Goal: Transaction & Acquisition: Book appointment/travel/reservation

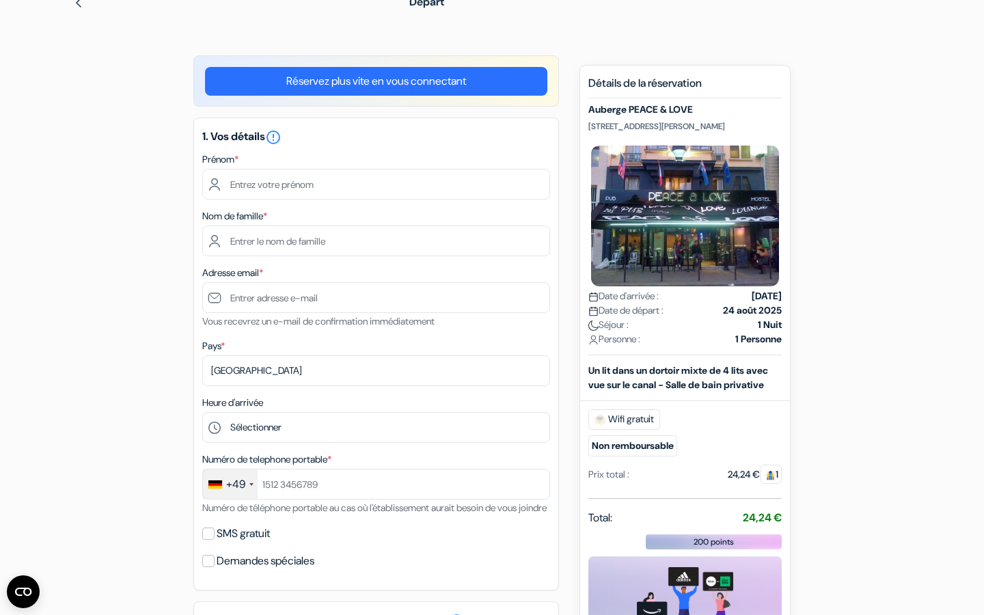
scroll to position [57, 0]
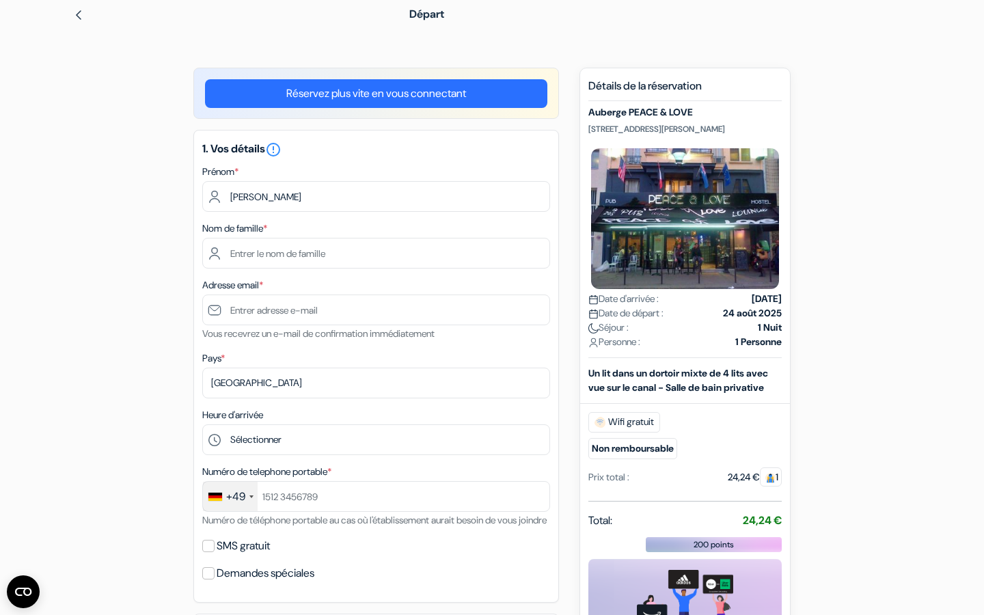
type input "[PERSON_NAME]"
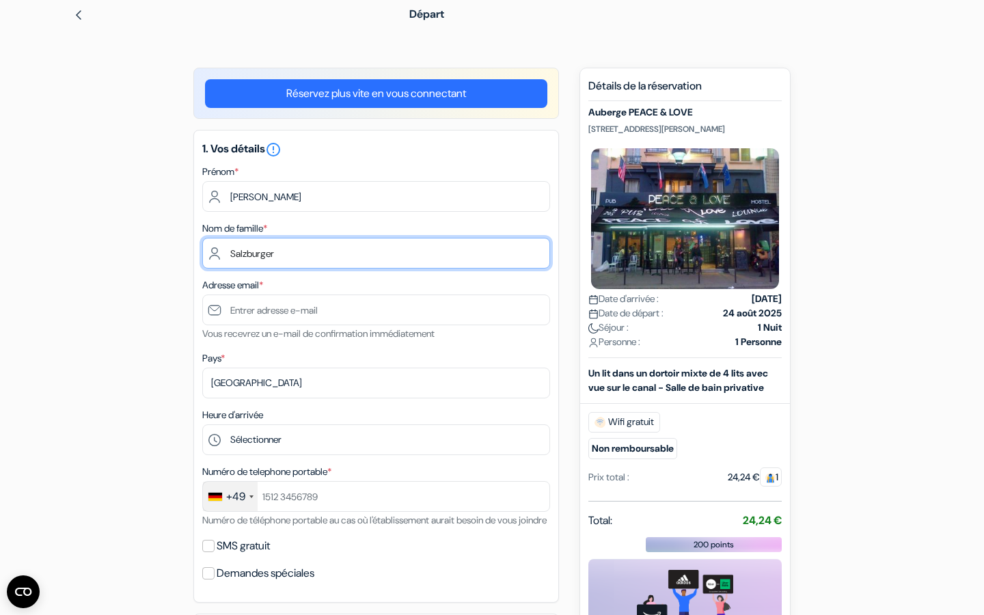
type input "Salzburger"
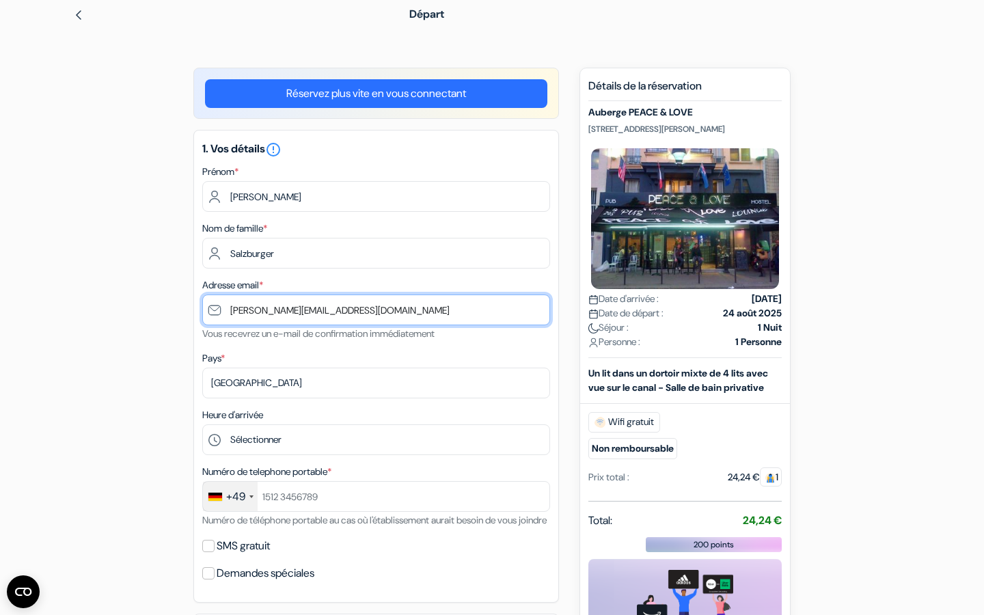
type input "[PERSON_NAME][EMAIL_ADDRESS][DOMAIN_NAME]"
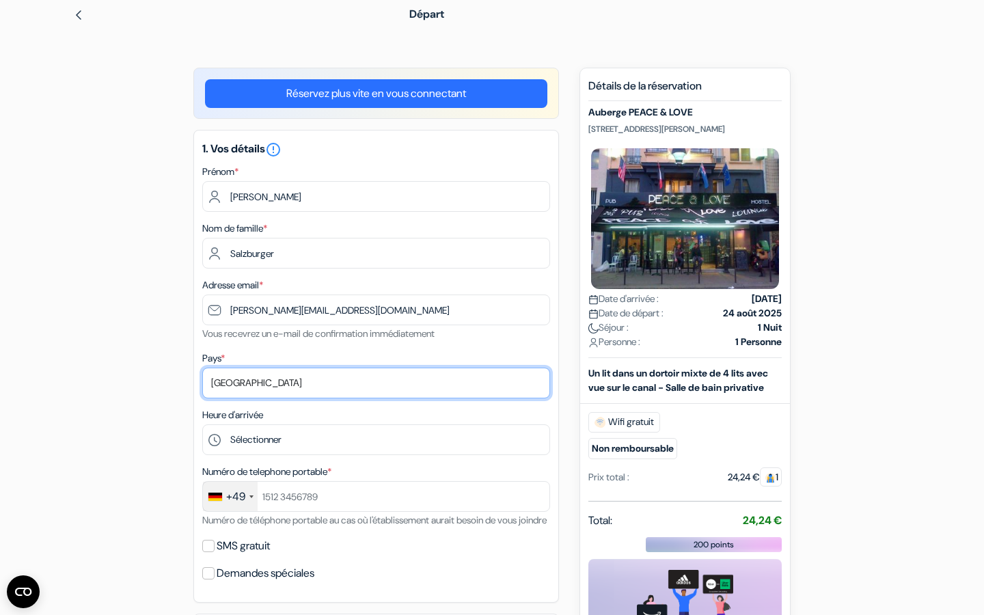
click at [326, 387] on select "Selectionner le pays Abkhazie [GEOGRAPHIC_DATA] [GEOGRAPHIC_DATA] Du [GEOGRAPHI…" at bounding box center [376, 383] width 348 height 31
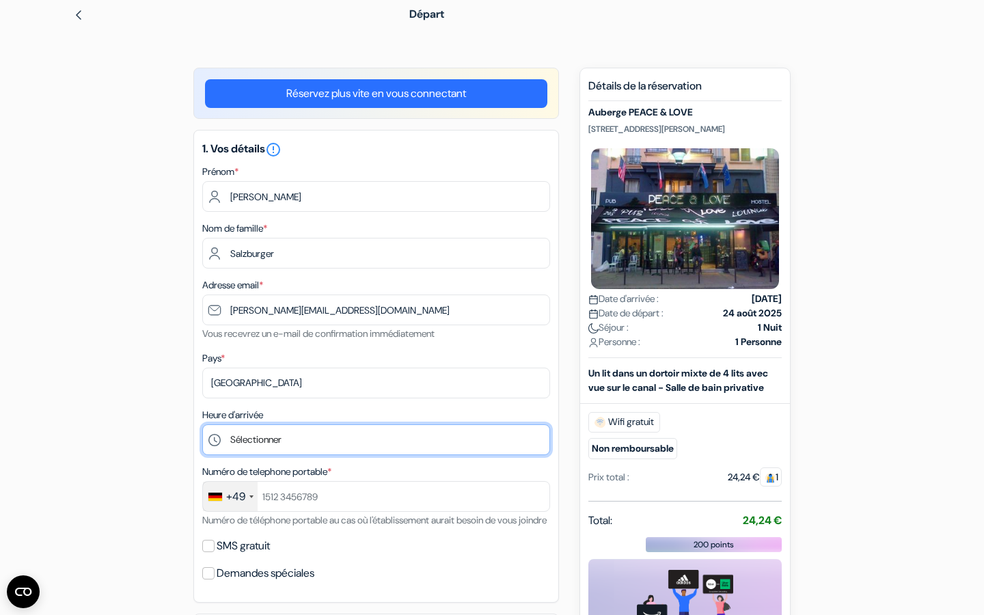
select select "23"
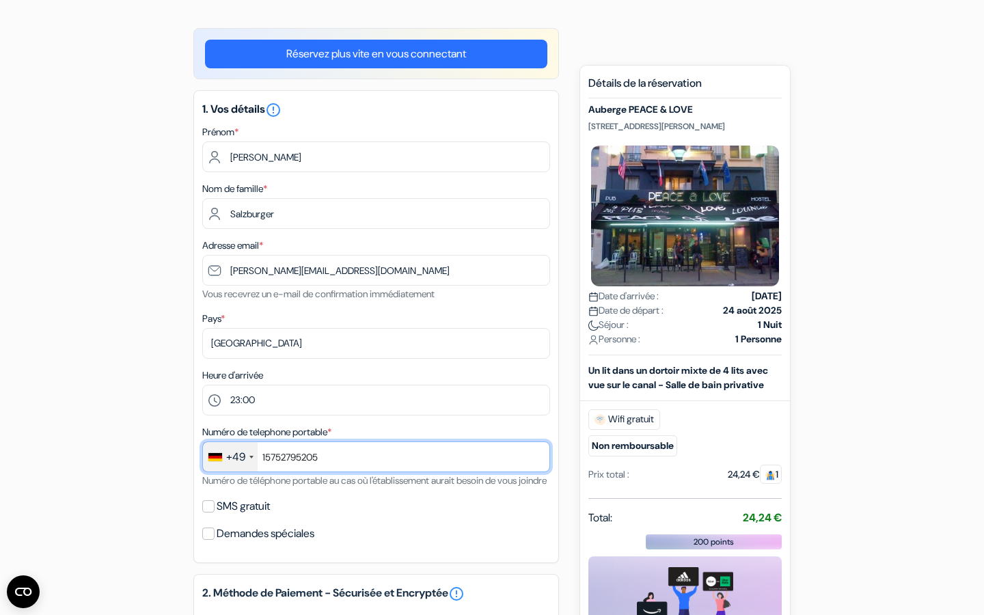
scroll to position [271, 0]
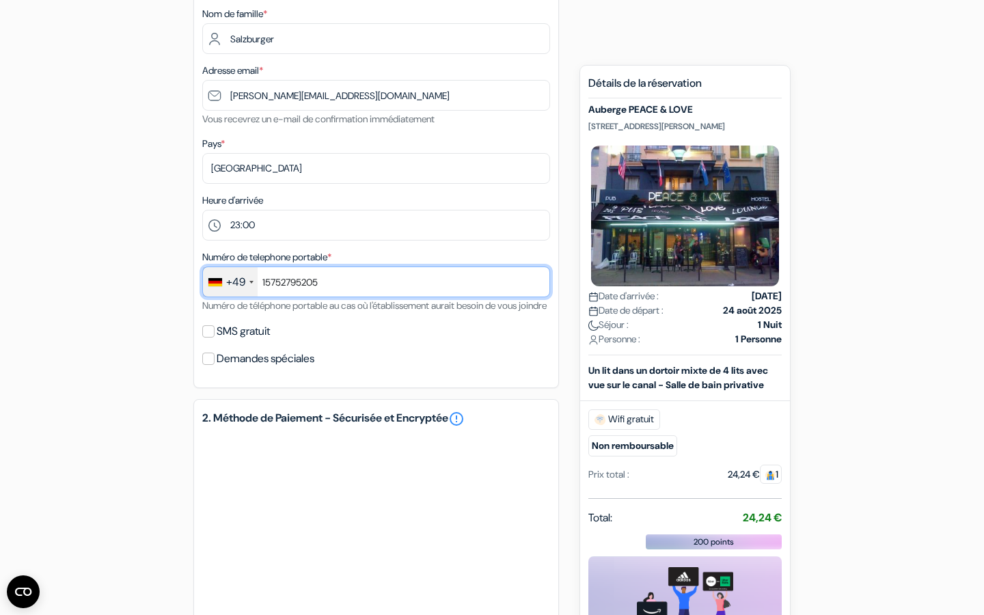
type input "15752795205"
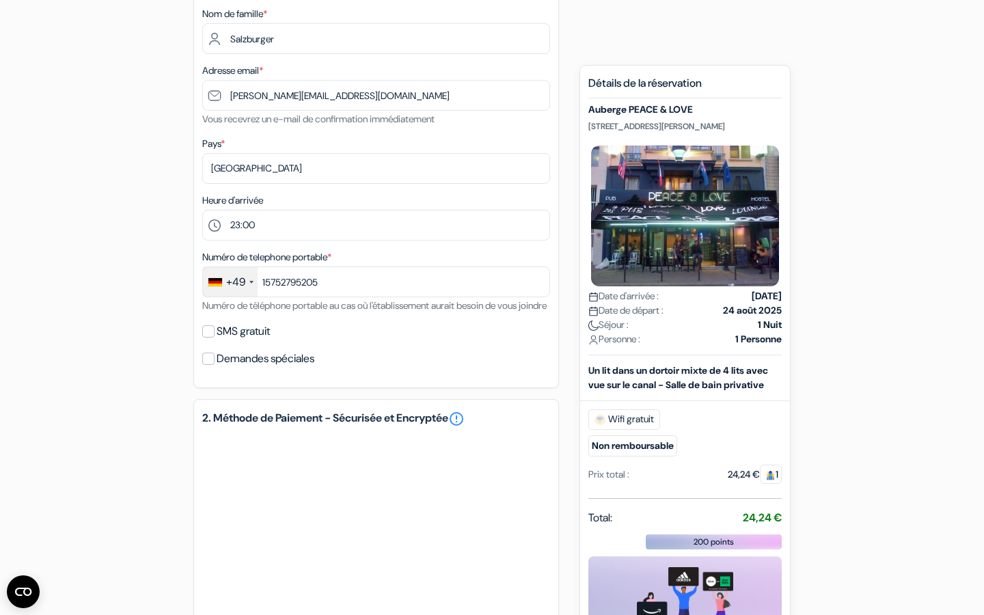
click at [262, 341] on label "SMS gratuit" at bounding box center [243, 331] width 53 height 19
click at [215, 337] on input "SMS gratuit" at bounding box center [208, 331] width 12 height 12
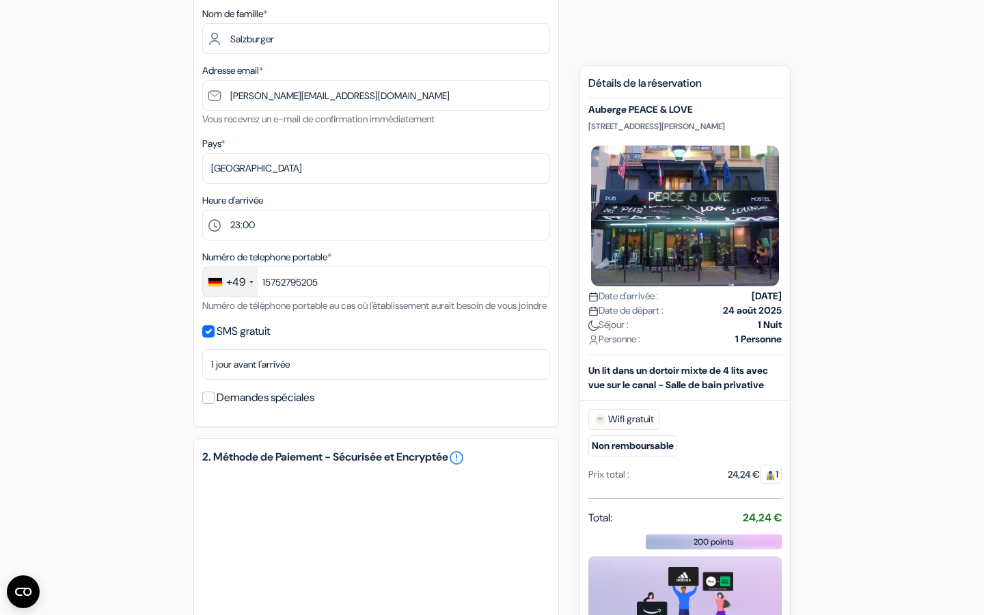
click at [262, 341] on label "SMS gratuit" at bounding box center [243, 331] width 53 height 19
click at [215, 337] on input "SMS gratuit" at bounding box center [208, 331] width 12 height 12
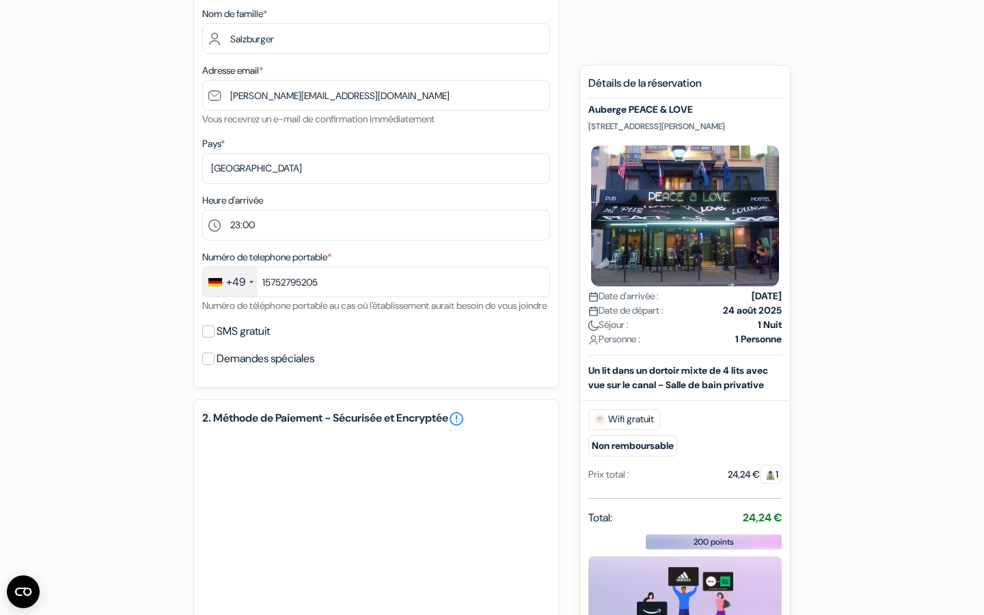
click at [262, 341] on label "SMS gratuit" at bounding box center [243, 331] width 53 height 19
click at [215, 337] on input "SMS gratuit" at bounding box center [208, 331] width 12 height 12
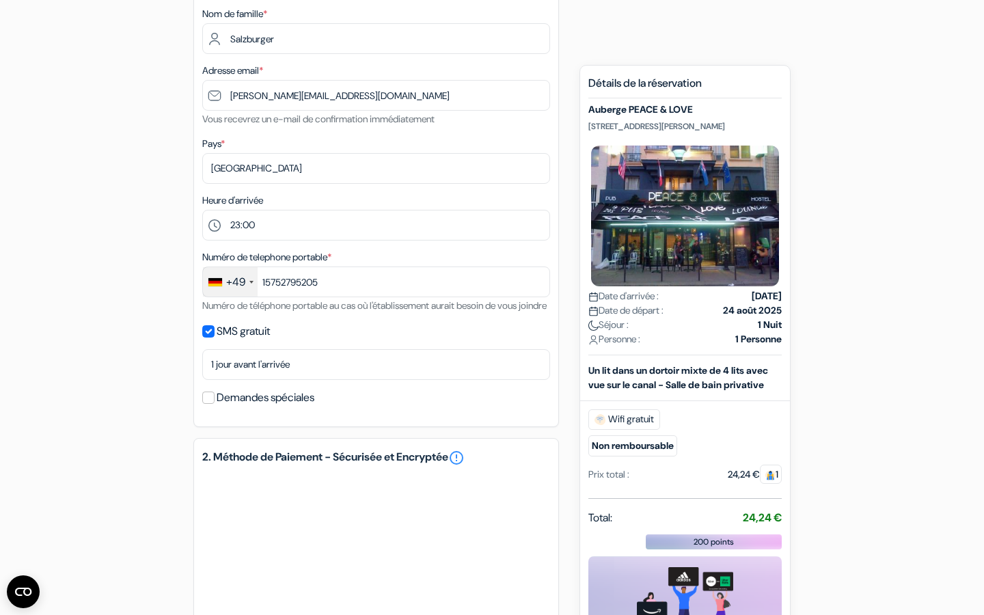
click at [262, 341] on label "SMS gratuit" at bounding box center [243, 331] width 53 height 19
click at [215, 337] on input "SMS gratuit" at bounding box center [208, 331] width 12 height 12
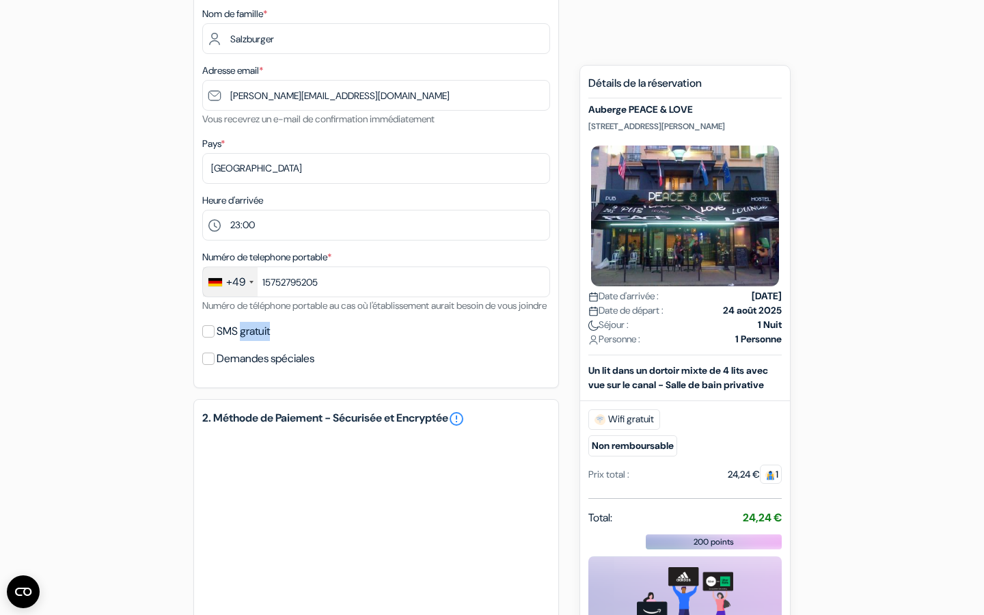
click at [262, 341] on label "SMS gratuit" at bounding box center [243, 331] width 53 height 19
click at [215, 337] on input "SMS gratuit" at bounding box center [208, 331] width 12 height 12
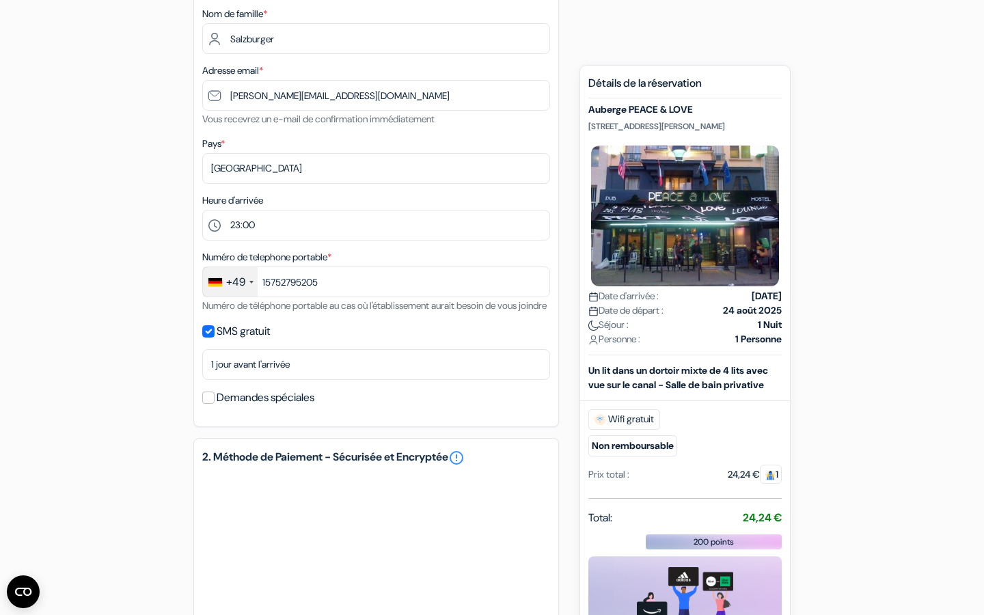
click at [240, 341] on label "SMS gratuit" at bounding box center [243, 331] width 53 height 19
click at [215, 337] on input "SMS gratuit" at bounding box center [208, 331] width 12 height 12
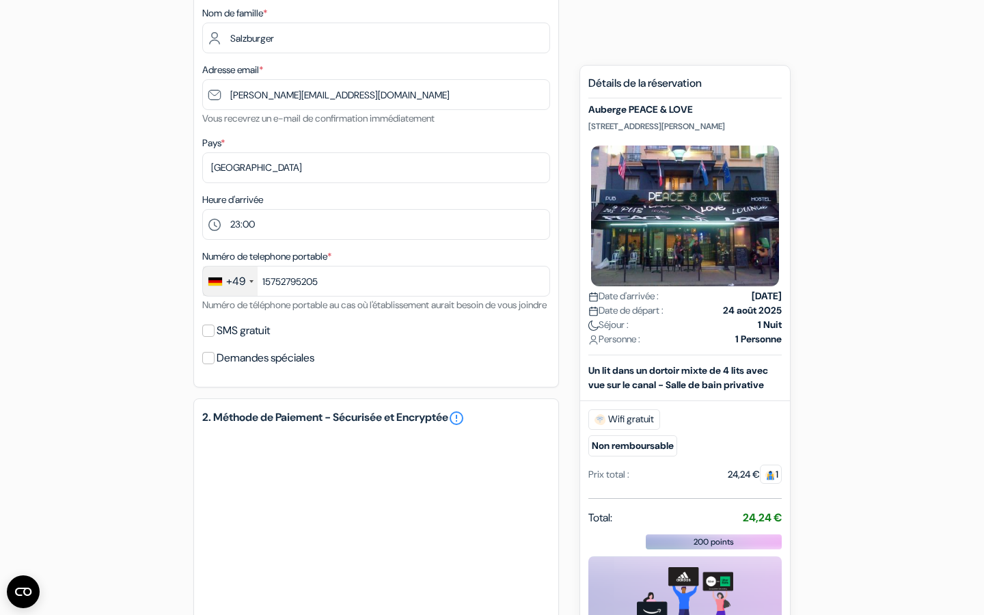
scroll to position [413, 0]
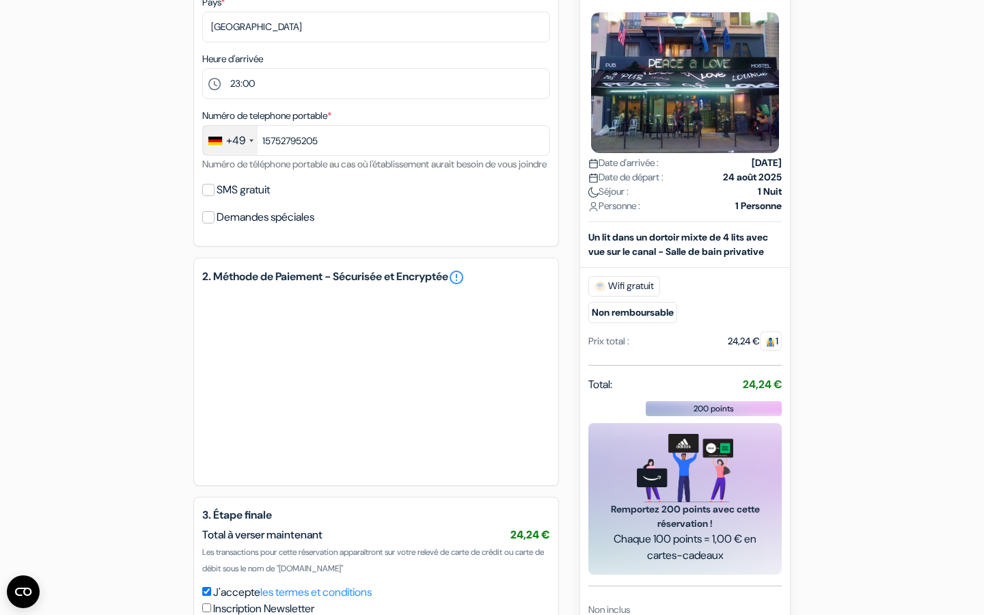
click at [268, 199] on label "SMS gratuit" at bounding box center [243, 189] width 53 height 19
click at [215, 196] on input "SMS gratuit" at bounding box center [208, 190] width 12 height 12
checkbox input "true"
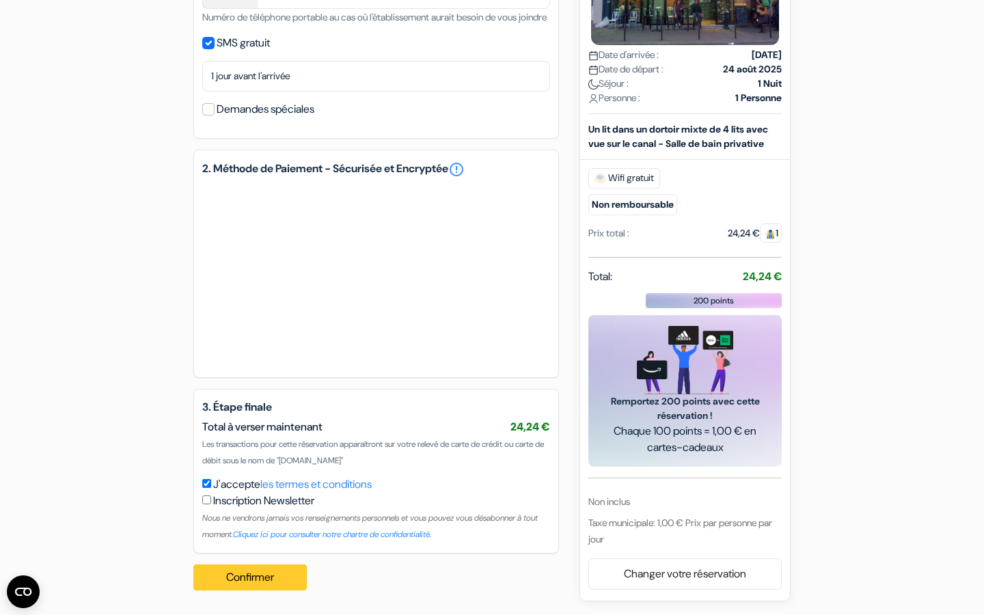
scroll to position [576, 0]
click at [215, 575] on button "Confirmer Loading..." at bounding box center [249, 577] width 113 height 26
